Goal: Transaction & Acquisition: Subscribe to service/newsletter

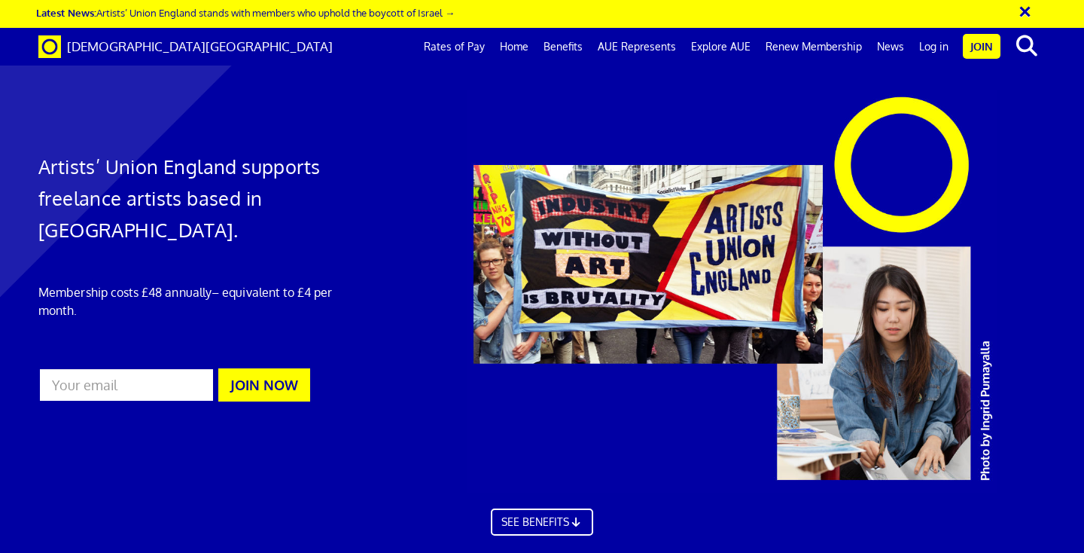
scroll to position [857, 0]
click at [559, 40] on link "Benefits" at bounding box center [563, 47] width 54 height 38
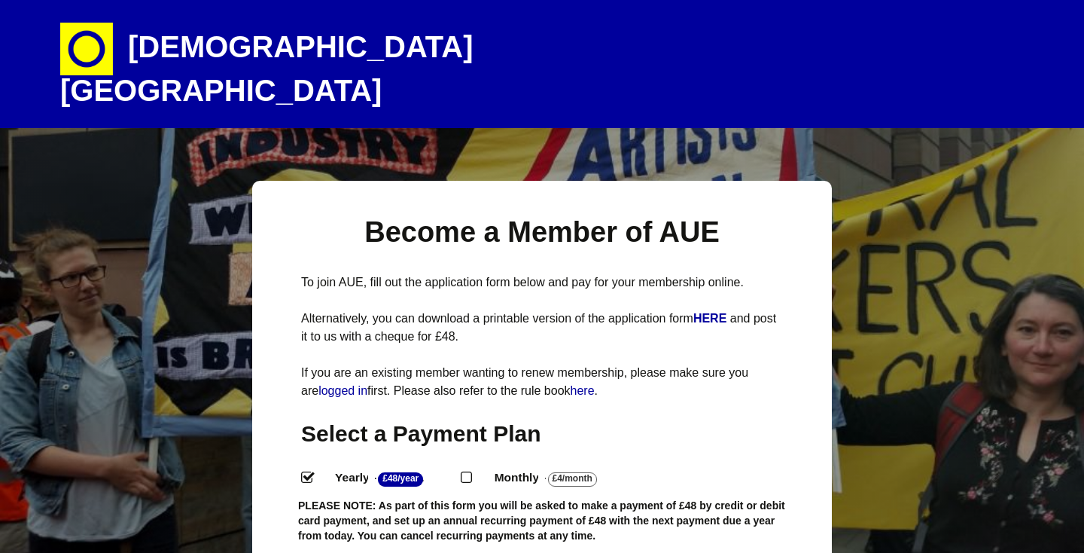
select select
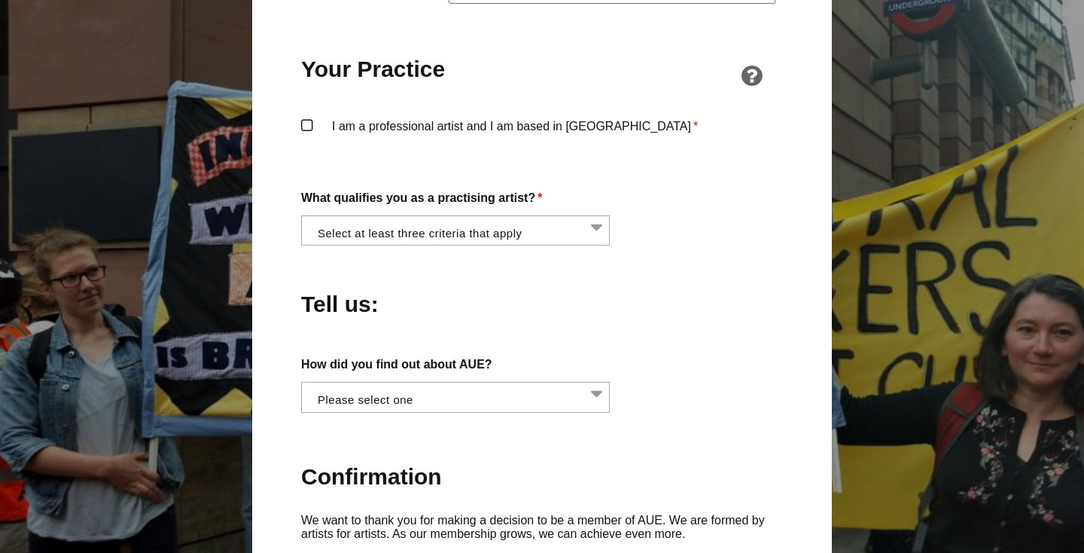
scroll to position [1164, 0]
click at [516, 217] on li at bounding box center [460, 230] width 309 height 26
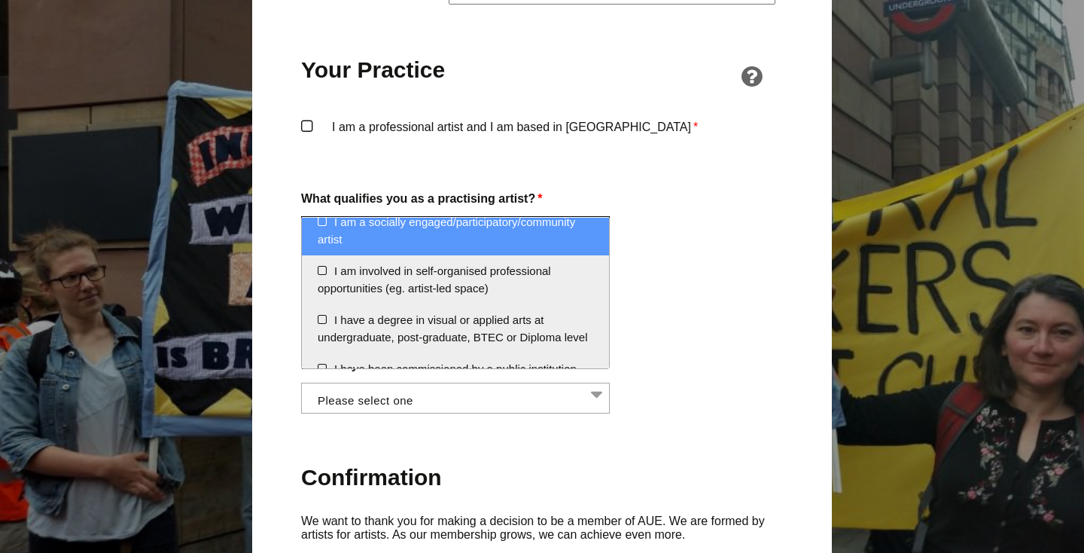
scroll to position [87, 0]
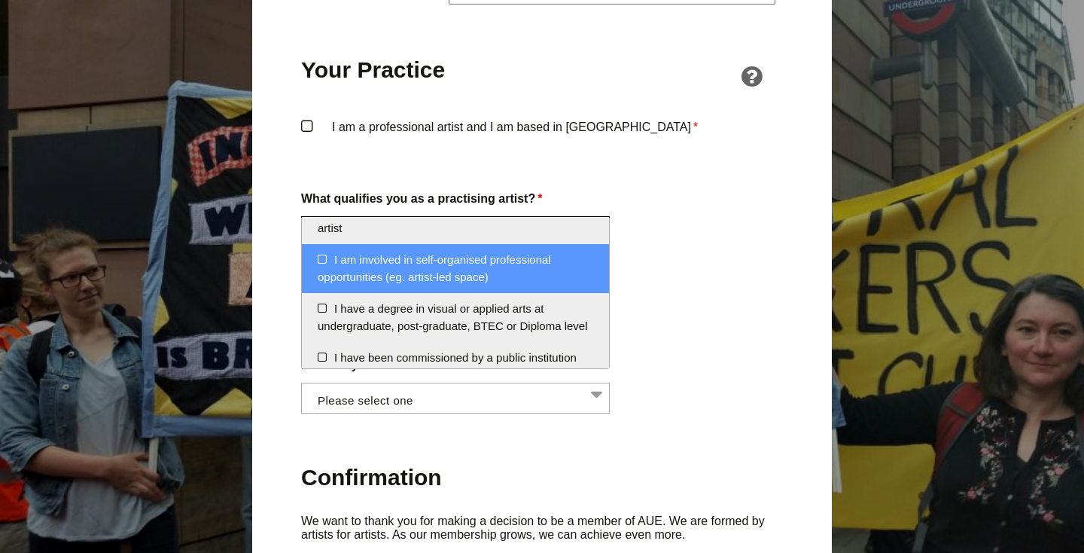
click at [754, 260] on div "Tell us:" at bounding box center [542, 301] width 482 height 82
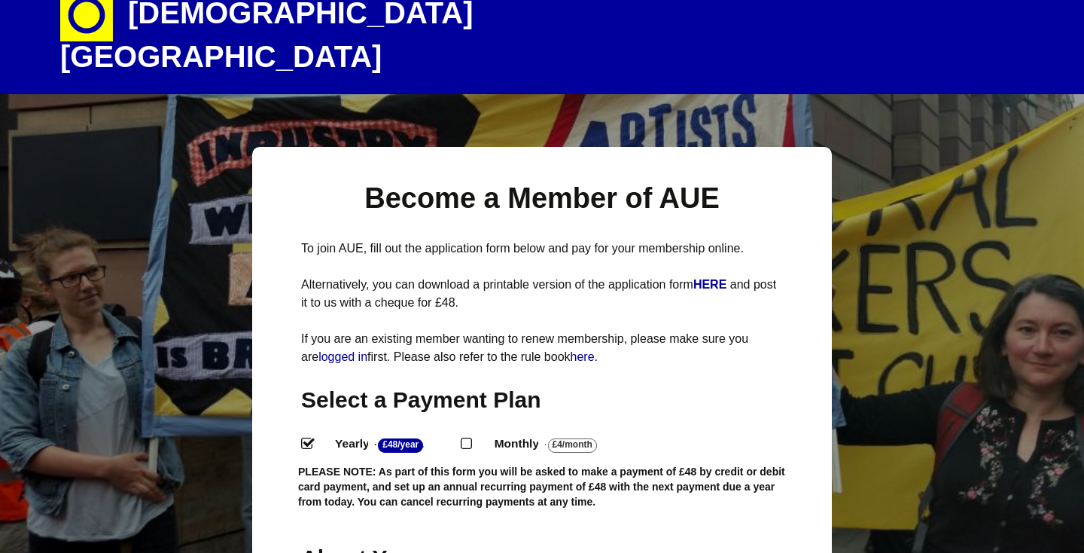
scroll to position [0, 0]
